Goal: Task Accomplishment & Management: Manage account settings

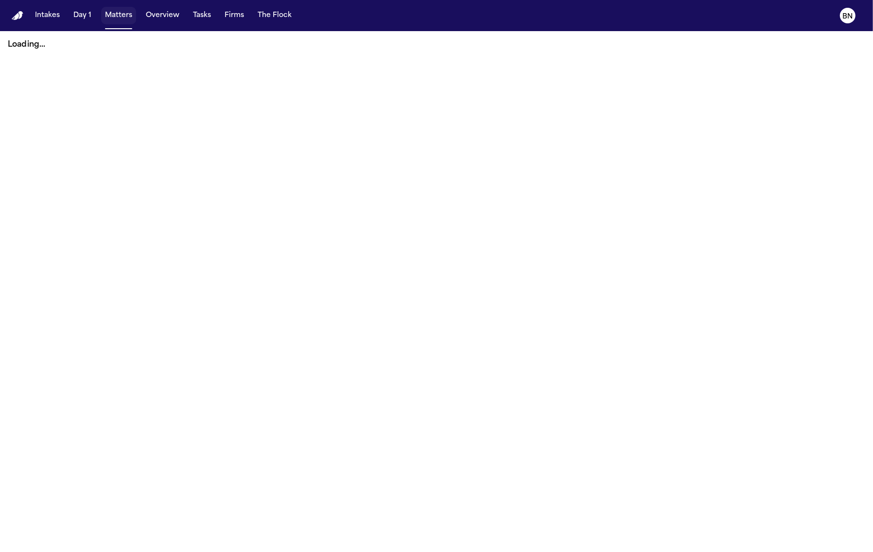
click at [113, 15] on button "Matters" at bounding box center [118, 16] width 35 height 18
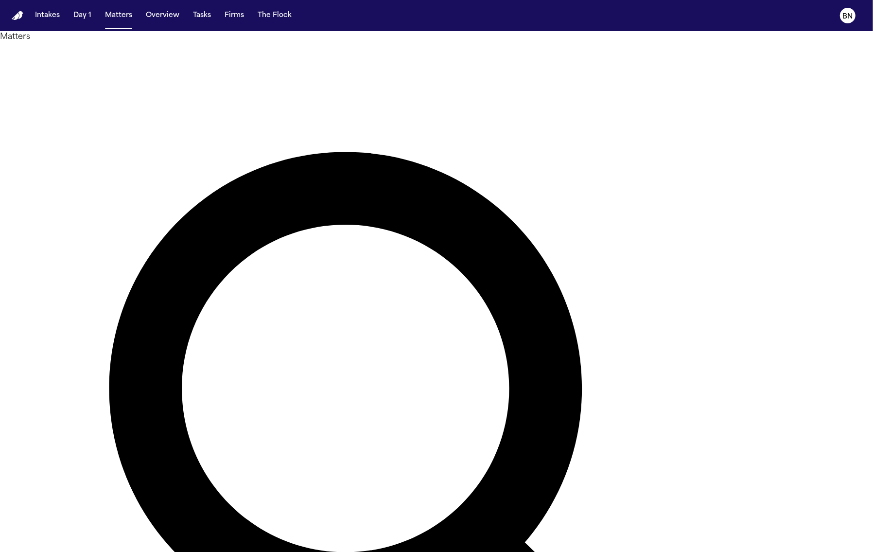
type input "********"
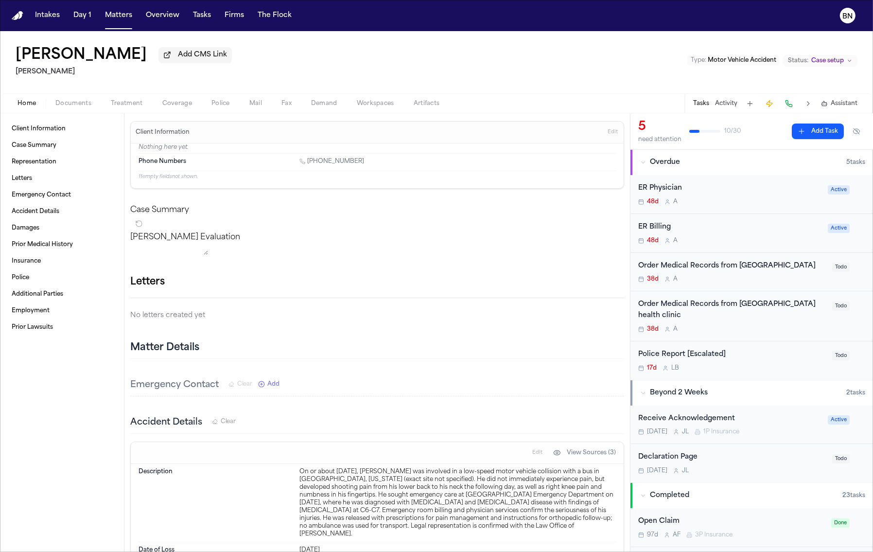
click at [835, 64] on span "Case setup" at bounding box center [828, 61] width 33 height 8
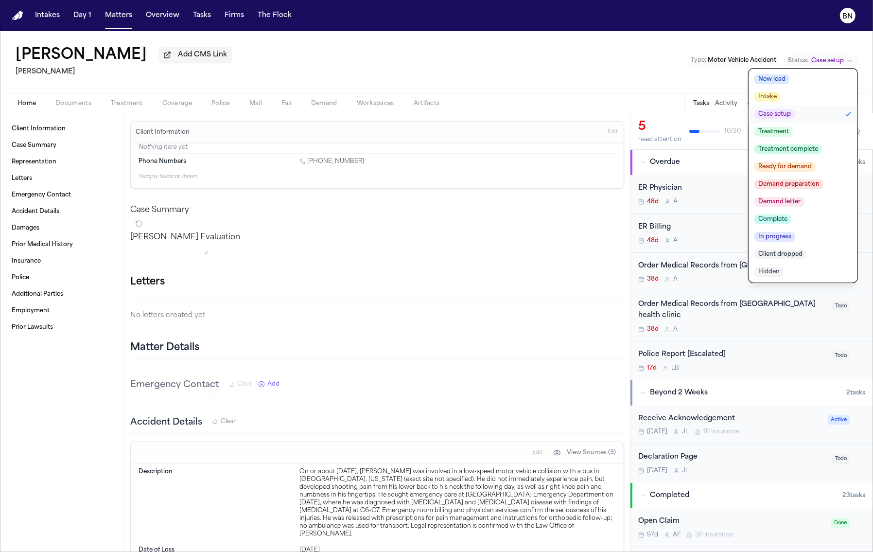
click at [250, 70] on div "[PERSON_NAME] Add CMS Link [PERSON_NAME] Le Type : Motor Vehicle Accident Statu…" at bounding box center [436, 62] width 873 height 62
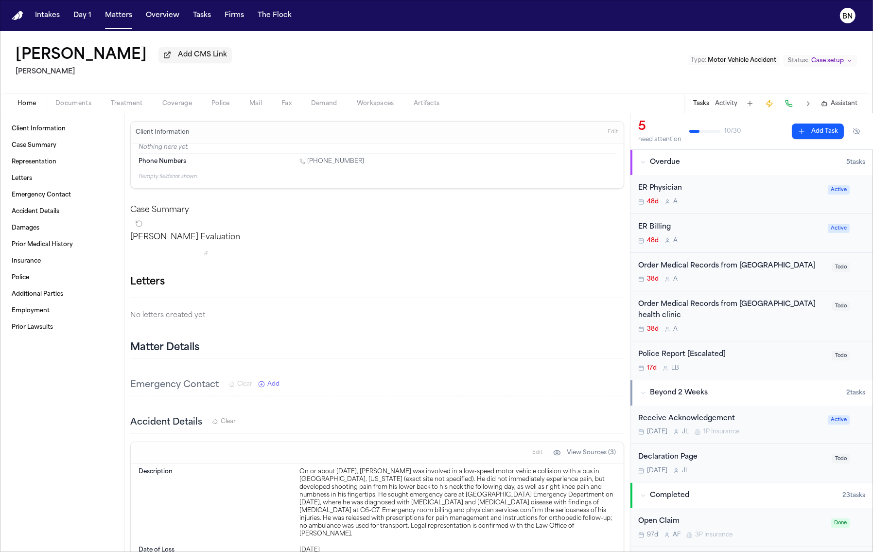
click at [79, 105] on span "Documents" at bounding box center [73, 104] width 36 height 8
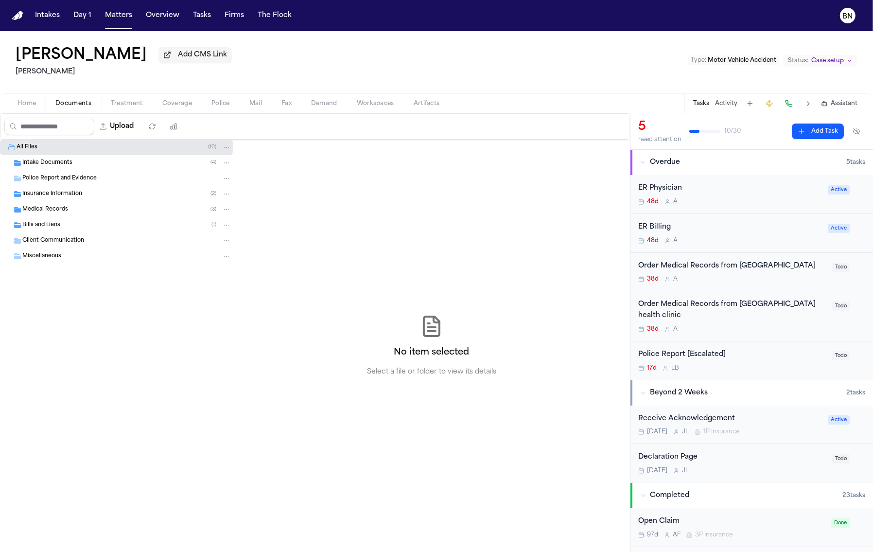
click at [68, 193] on span "Insurance Information" at bounding box center [52, 194] width 60 height 8
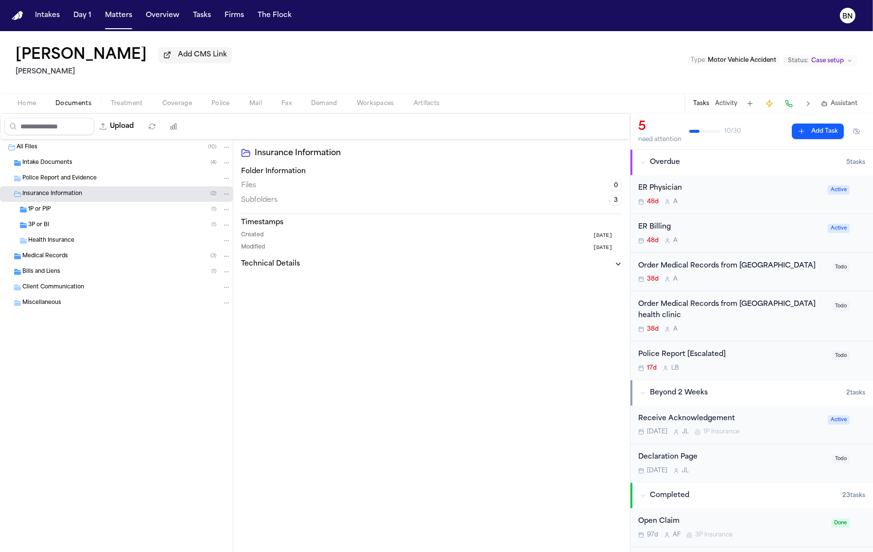
click at [88, 217] on div "1P or PIP ( 1 )" at bounding box center [116, 210] width 233 height 16
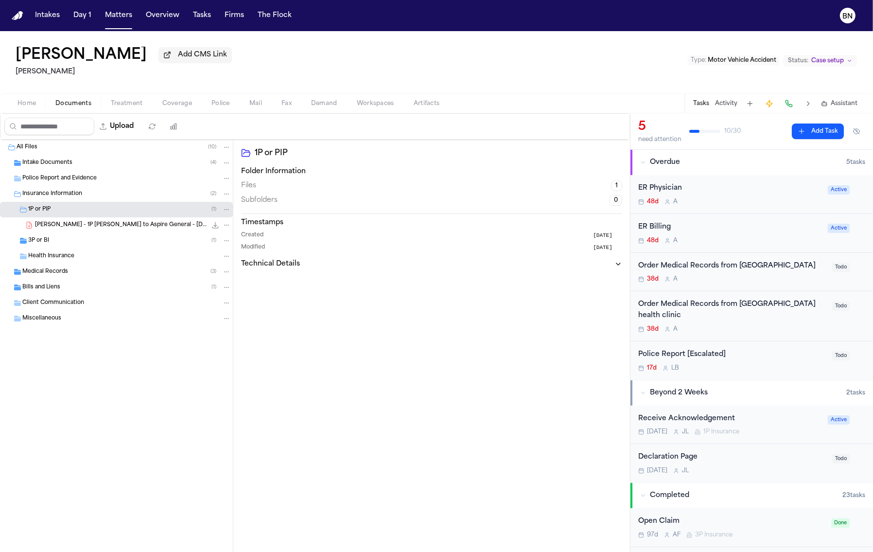
click at [92, 229] on span "[PERSON_NAME] - 1P [PERSON_NAME] to Aspire General - [DATE]" at bounding box center [121, 225] width 172 height 8
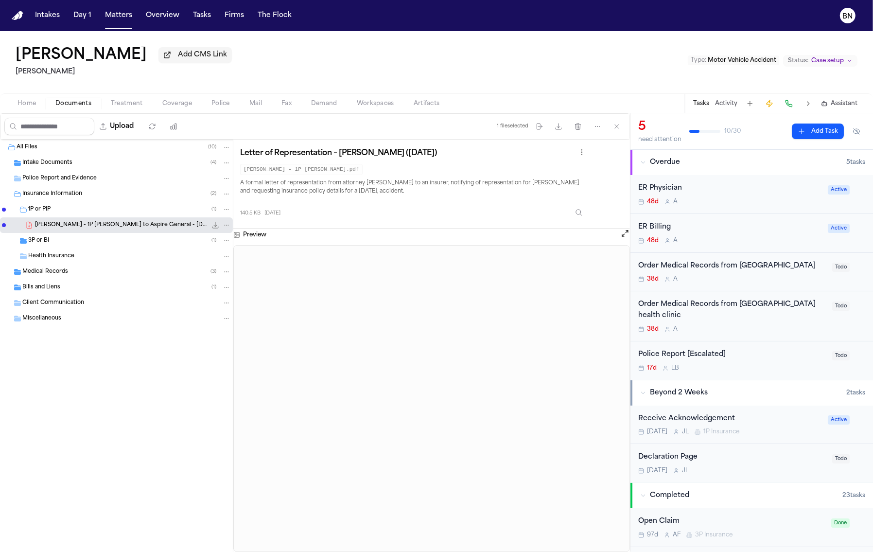
click at [821, 65] on span "Case setup" at bounding box center [828, 61] width 33 height 8
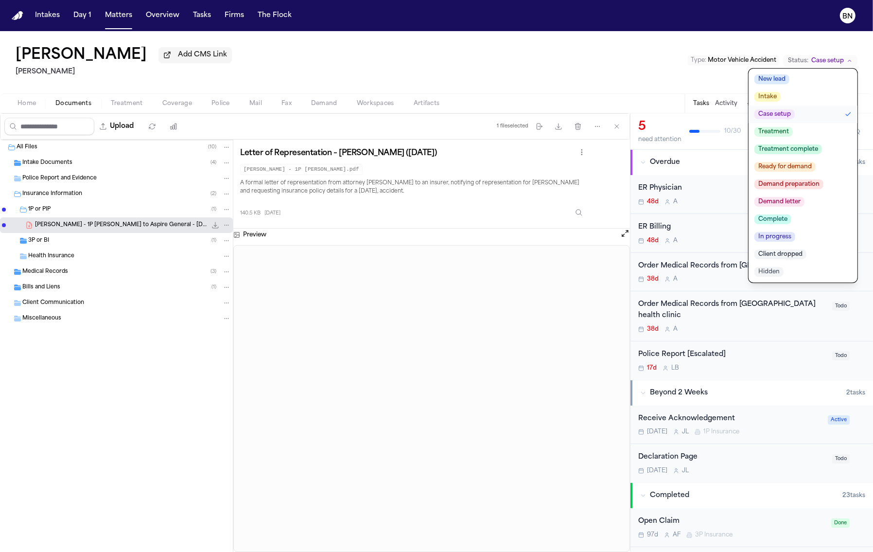
click at [815, 251] on button "Client dropped" at bounding box center [803, 255] width 109 height 18
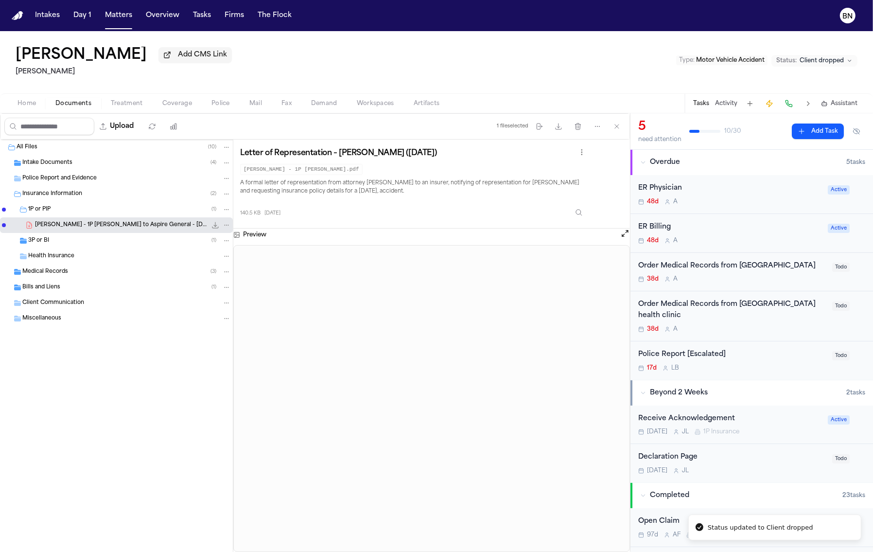
click at [477, 44] on div "[PERSON_NAME] Add CMS Link [PERSON_NAME] Le Type : Motor Vehicle Accident Statu…" at bounding box center [436, 62] width 873 height 62
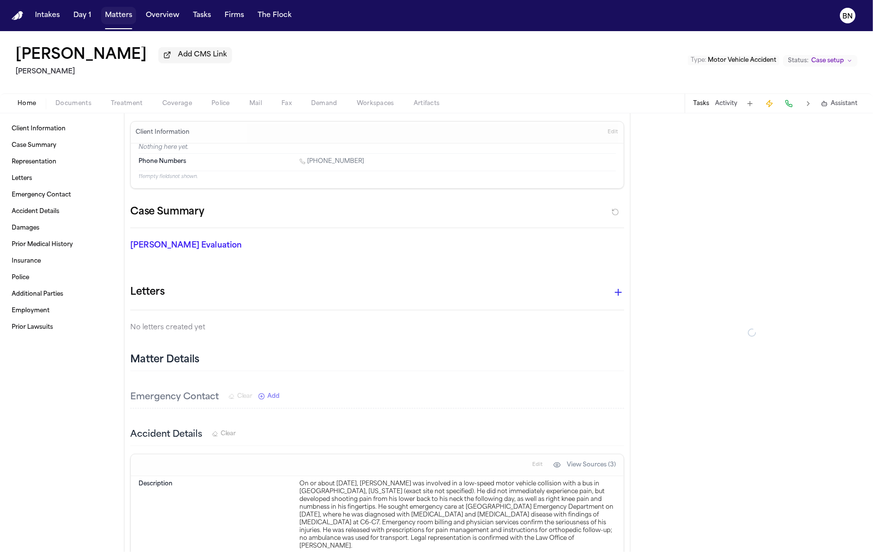
click at [111, 13] on button "Matters" at bounding box center [118, 16] width 35 height 18
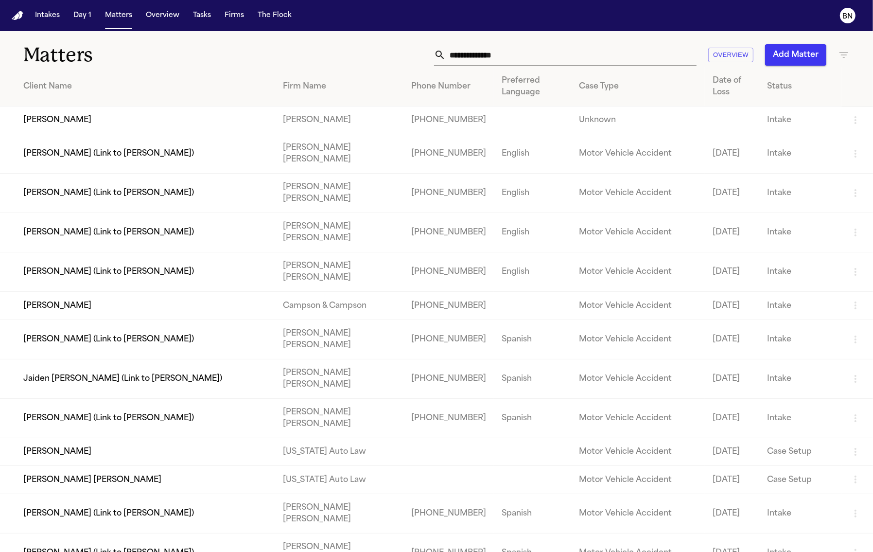
click at [532, 41] on div "Matters Overview Add Matter" at bounding box center [436, 49] width 873 height 36
click at [531, 46] on input "text" at bounding box center [571, 54] width 251 height 21
click at [531, 50] on input "text" at bounding box center [571, 54] width 251 height 21
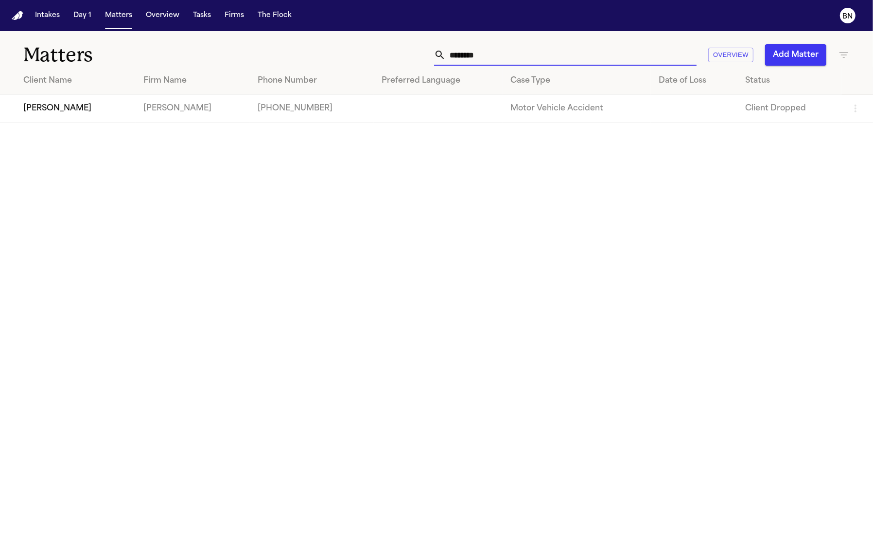
type input "********"
click at [74, 107] on td "[PERSON_NAME]" at bounding box center [68, 109] width 136 height 28
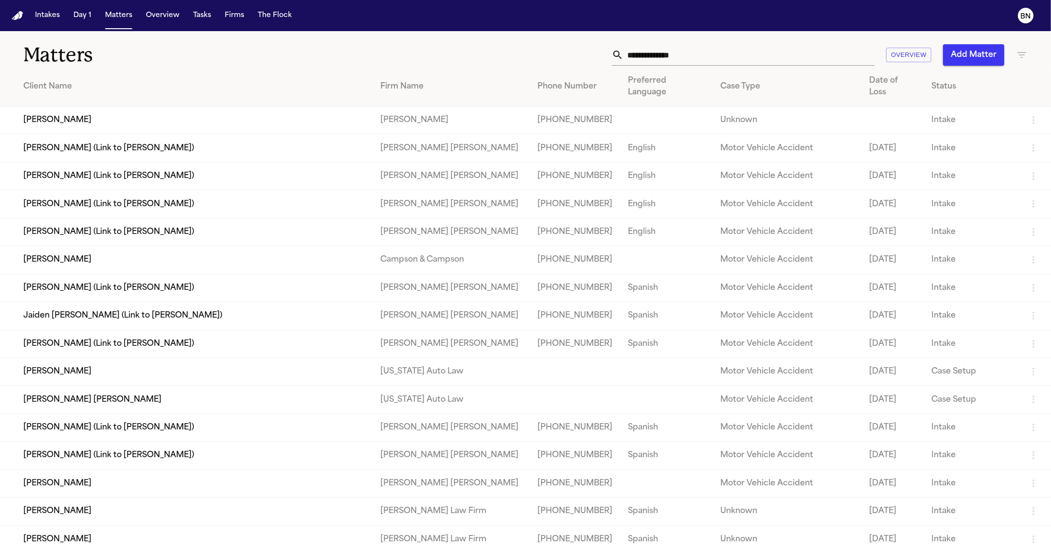
click at [0, 0] on nav "Intakes Day 1 Matters Overview Tasks Firms The Flock BN" at bounding box center [525, 15] width 1051 height 31
click at [657, 55] on input "text" at bounding box center [748, 54] width 251 height 21
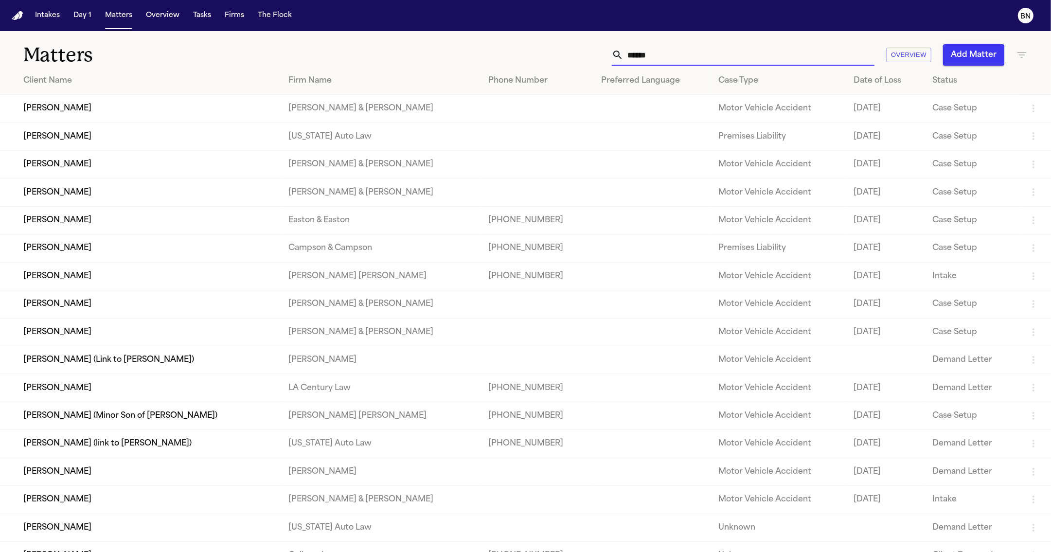
type input "******"
